Goal: Information Seeking & Learning: Learn about a topic

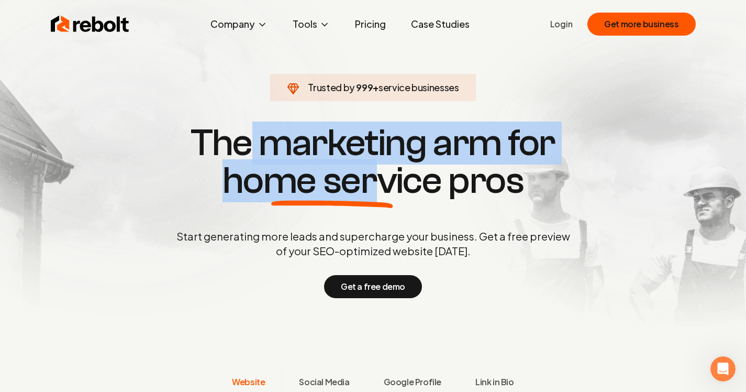
drag, startPoint x: 329, startPoint y: 168, endPoint x: 371, endPoint y: 169, distance: 41.9
click at [371, 169] on h1 "The marketing arm for home service pros" at bounding box center [373, 161] width 503 height 75
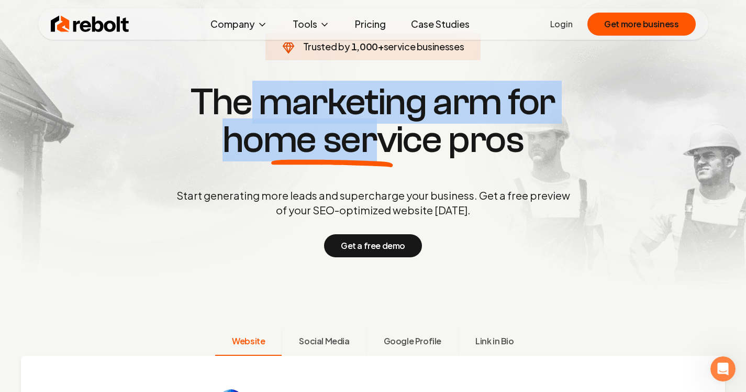
drag, startPoint x: 316, startPoint y: 171, endPoint x: 525, endPoint y: 195, distance: 209.8
click at [525, 195] on div "Start generating more leads and supercharge your business. Get a free preview o…" at bounding box center [373, 222] width 398 height 69
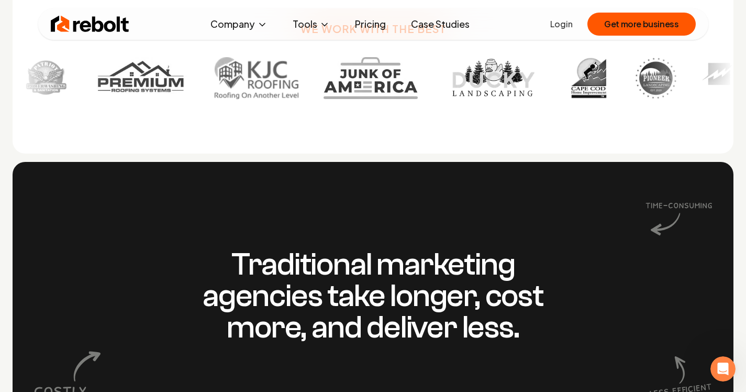
scroll to position [747, 0]
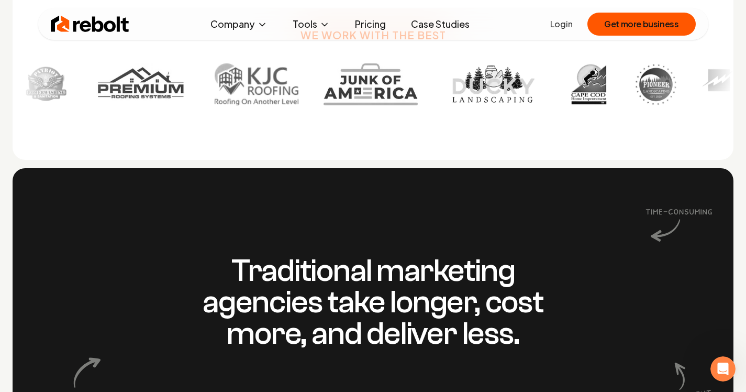
click at [369, 27] on link "Pricing" at bounding box center [371, 24] width 48 height 21
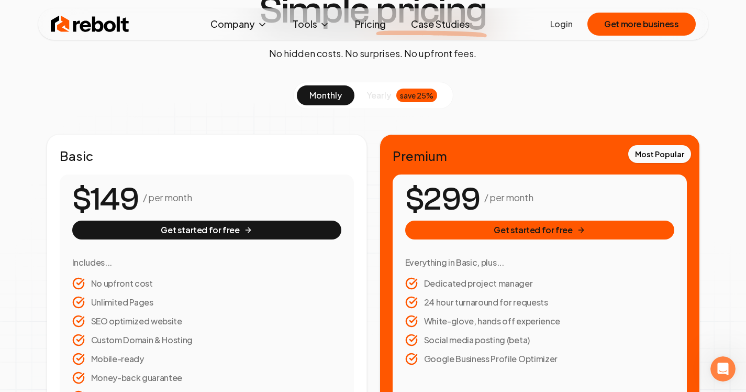
scroll to position [91, 0]
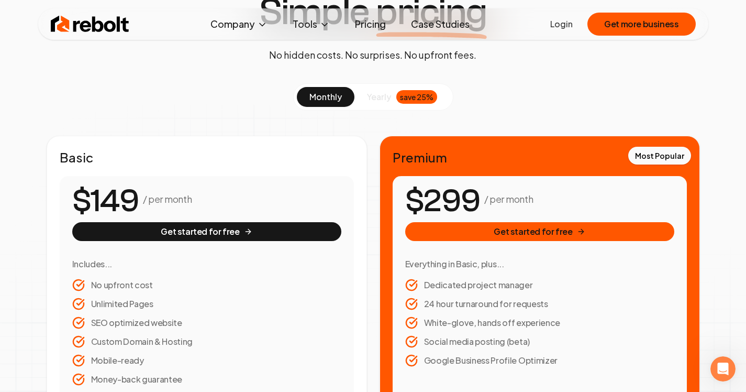
click at [406, 93] on div "save 25%" at bounding box center [416, 97] width 41 height 14
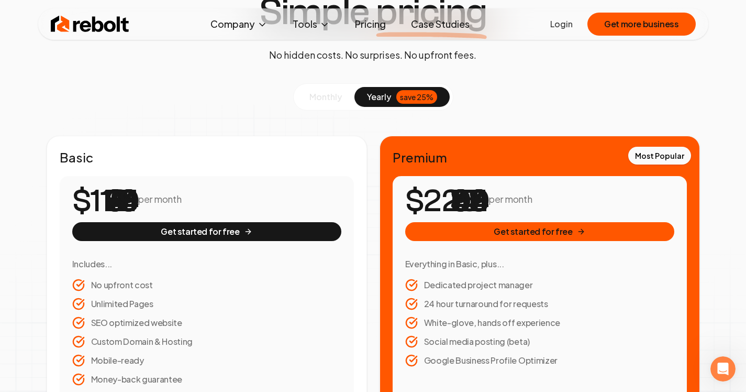
scroll to position [0, 0]
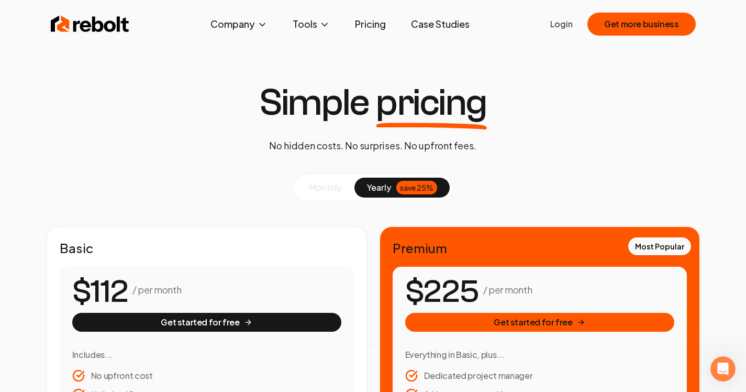
click at [131, 20] on div "Rebolt Company About Blog Jobs Tools Google Review QR Code Generator Google Bus…" at bounding box center [373, 23] width 670 height 31
click at [107, 26] on img at bounding box center [90, 24] width 79 height 21
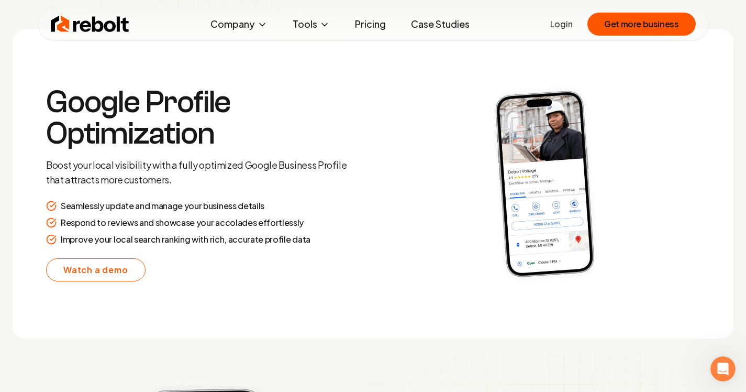
scroll to position [1913, 0]
